Goal: Task Accomplishment & Management: Manage account settings

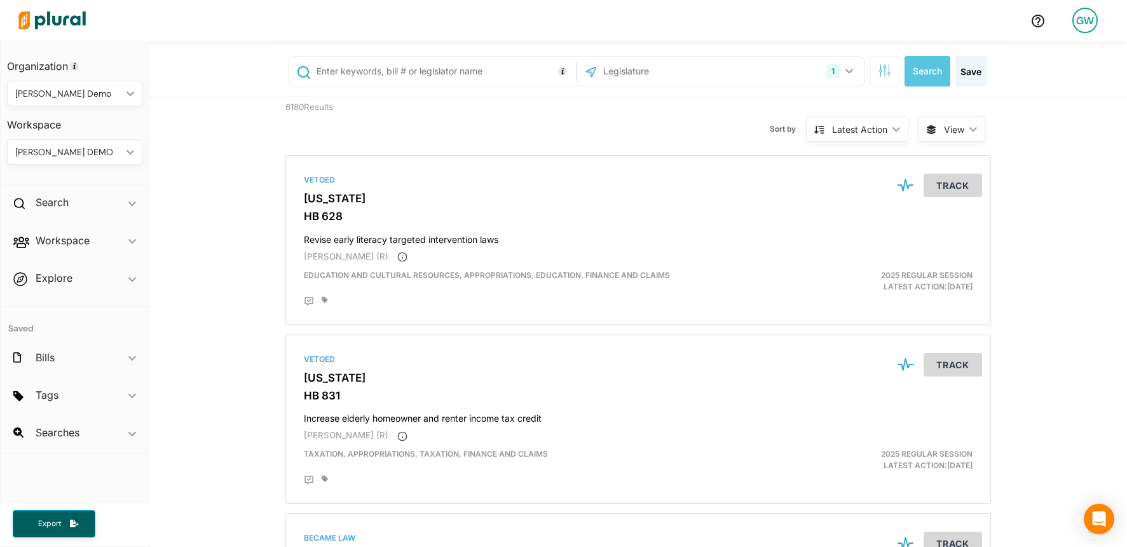
click at [78, 151] on div "[PERSON_NAME] DEMO" at bounding box center [68, 152] width 106 height 13
drag, startPoint x: 78, startPoint y: 183, endPoint x: 7, endPoint y: 144, distance: 80.8
click at [78, 183] on div "DEMOCRACY REFORM" at bounding box center [68, 182] width 103 height 11
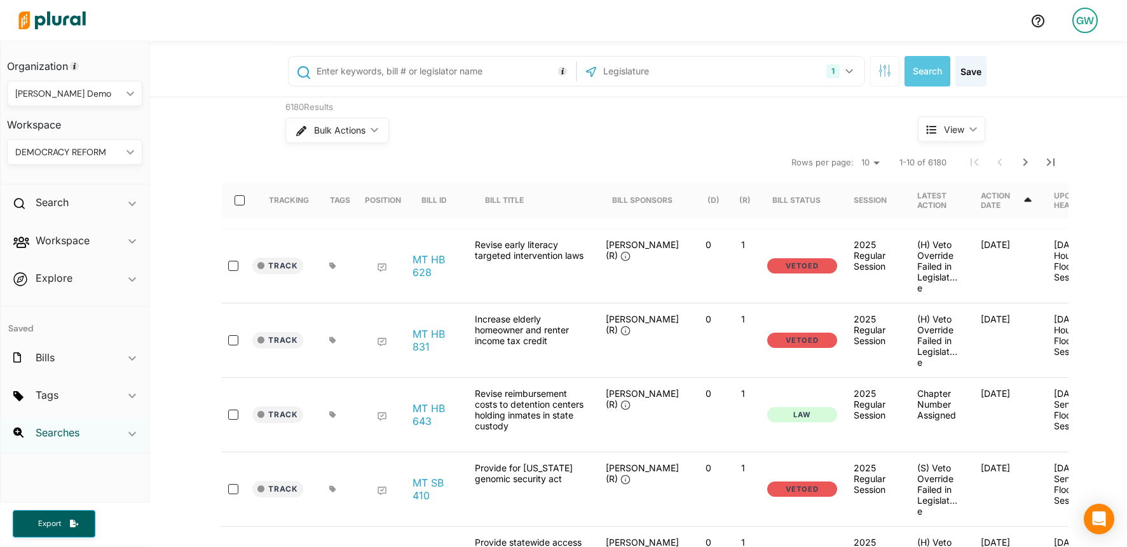
click at [61, 425] on h2 "Searches" at bounding box center [58, 432] width 44 height 14
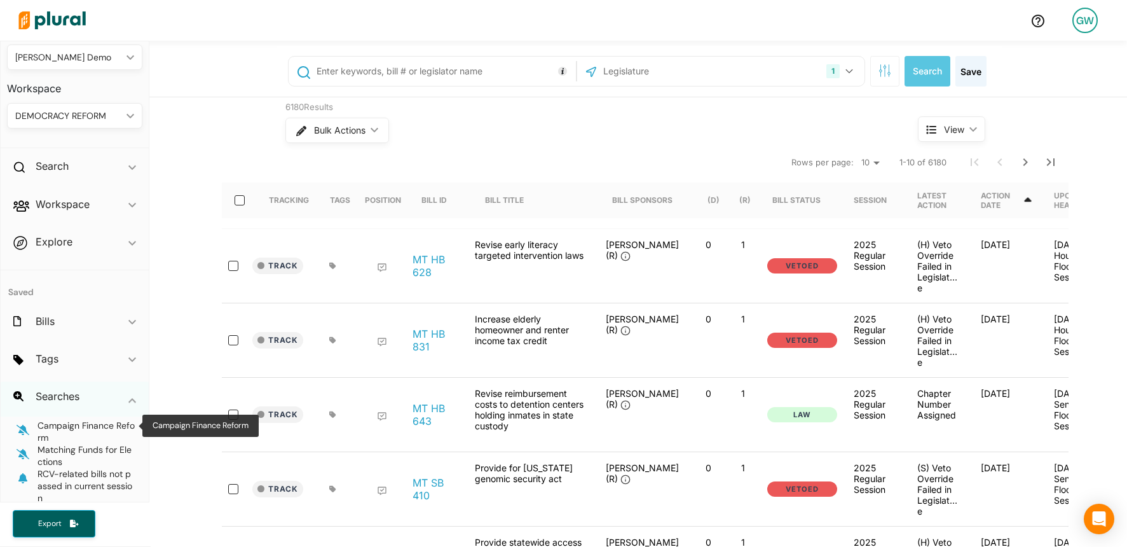
scroll to position [73, 0]
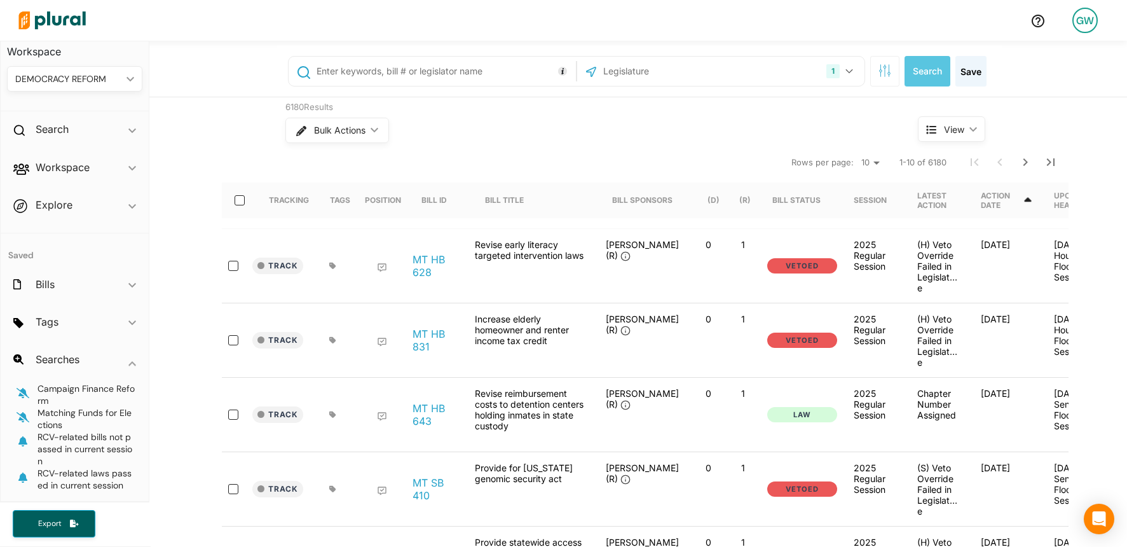
click at [577, 144] on div "Bulk Actions ic_keyboard_arrow_down" at bounding box center [577, 130] width 585 height 33
click at [1085, 20] on div "GW" at bounding box center [1085, 20] width 25 height 25
click at [1048, 191] on link "Log Out" at bounding box center [1051, 184] width 111 height 32
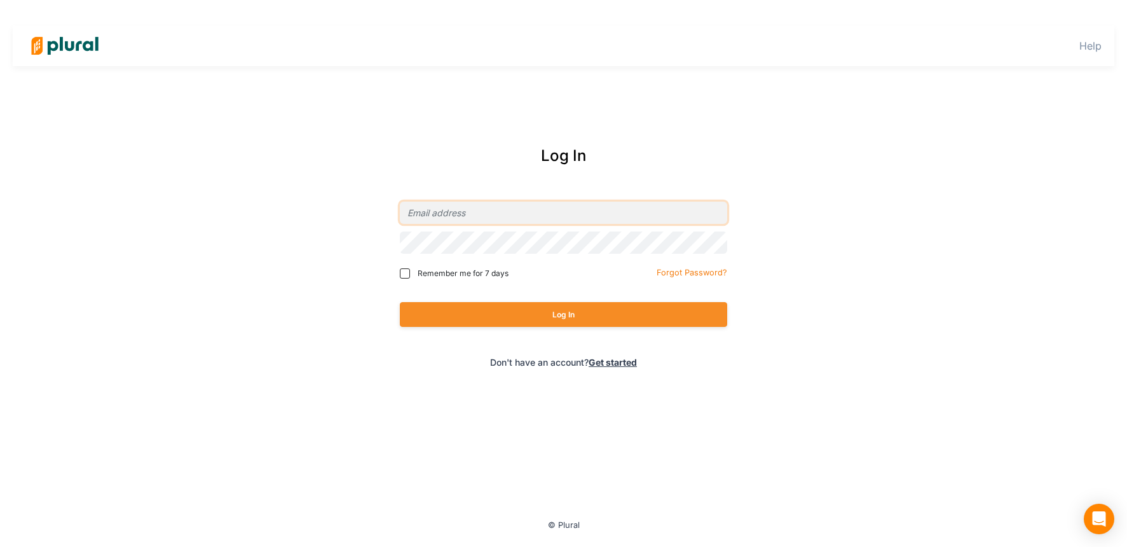
click at [487, 219] on input "email" at bounding box center [563, 213] width 327 height 22
type input "[PERSON_NAME][EMAIL_ADDRESS][DOMAIN_NAME]"
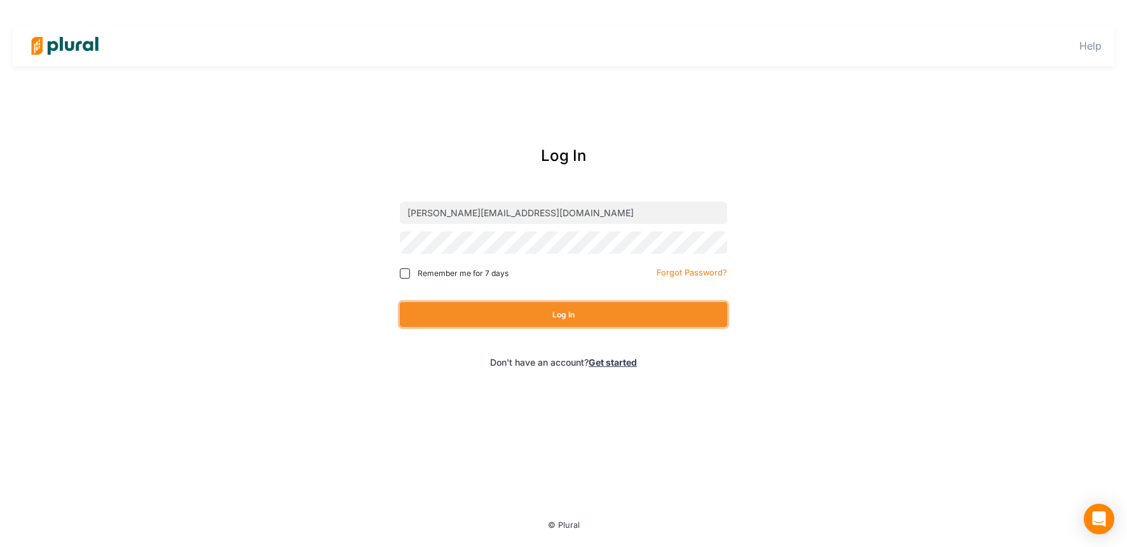
click at [453, 316] on button "Log In" at bounding box center [563, 314] width 327 height 25
